Goal: Task Accomplishment & Management: Use online tool/utility

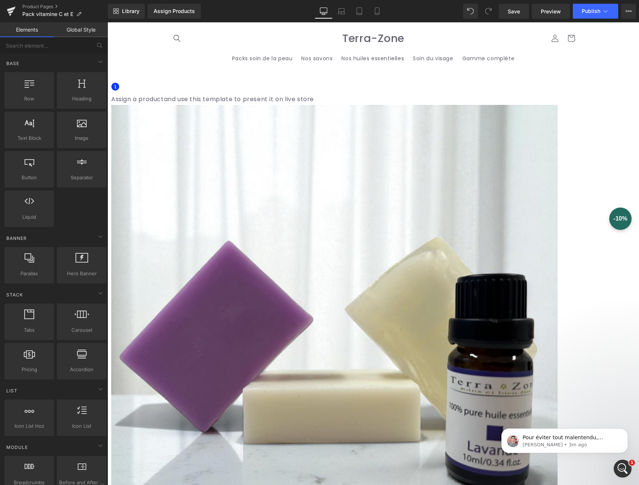
click at [107, 22] on span "Product" at bounding box center [107, 22] width 0 height 0
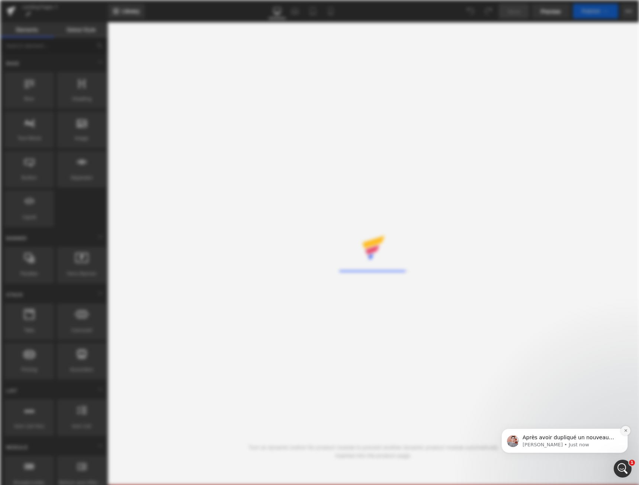
click at [626, 431] on icon "Dismiss notification" at bounding box center [625, 430] width 4 height 4
